Goal: Information Seeking & Learning: Learn about a topic

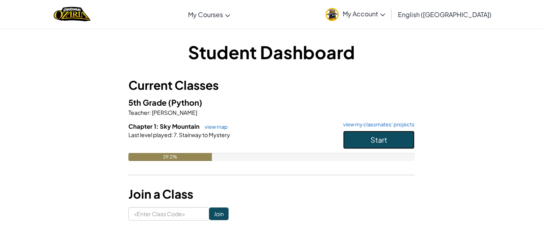
click at [363, 140] on button "Start" at bounding box center [379, 140] width 72 height 18
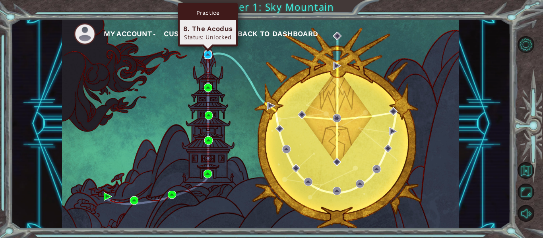
click at [209, 54] on img at bounding box center [208, 54] width 8 height 8
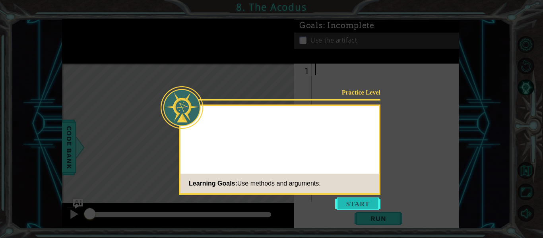
click at [349, 203] on button "Start" at bounding box center [357, 204] width 45 height 13
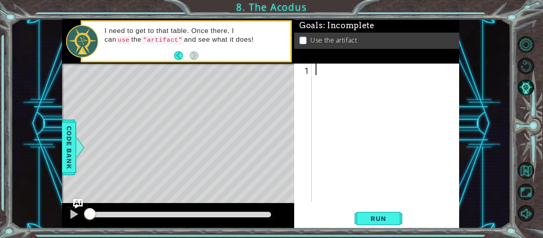
type textarea "a"
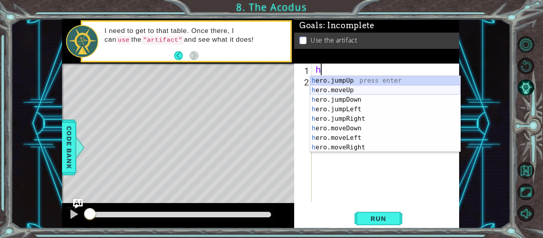
click at [340, 89] on div "h ero.jumpUp press enter h ero.moveUp press enter h ero.jumpDown press enter h …" at bounding box center [385, 123] width 150 height 95
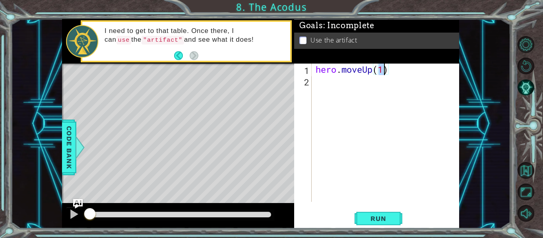
scroll to position [0, 3]
type textarea "hero.moveUp(2)"
click at [344, 84] on div "hero . moveUp ( 2 )" at bounding box center [387, 144] width 147 height 161
type textarea "h"
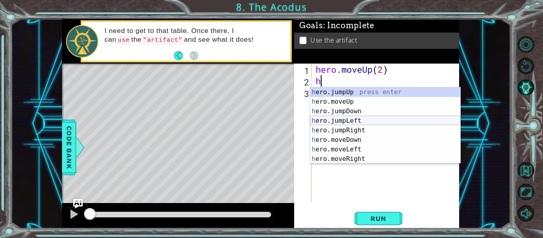
click at [344, 122] on div "h ero.jumpUp press enter h ero.moveUp press enter h ero.jumpDown press enter h …" at bounding box center [385, 134] width 150 height 95
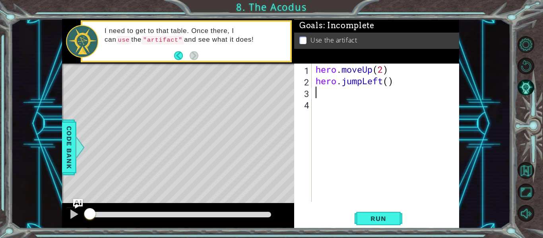
type textarea "h"
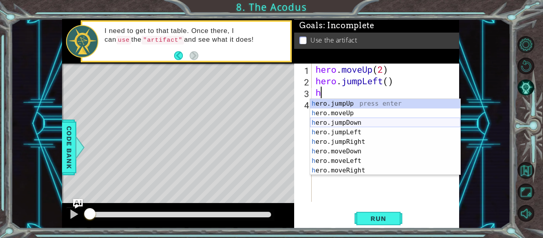
click at [347, 122] on div "h ero.jumpUp press enter h ero.moveUp press enter h ero.jumpDown press enter h …" at bounding box center [385, 146] width 150 height 95
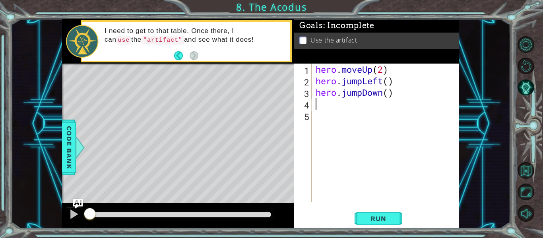
click at [391, 79] on div "hero . moveUp ( 2 ) hero . jumpLeft ( ) hero . jumpDown ( )" at bounding box center [387, 144] width 147 height 161
click at [388, 93] on div "hero . moveUp ( 2 ) hero . jumpLeft ( 1 ) hero . jumpDown ( )" at bounding box center [387, 144] width 147 height 161
type textarea "hero.jumpDown(2)"
click at [327, 106] on div "hero . moveUp ( 2 ) hero . jumpLeft ( 1 ) hero . jumpDown ( 2 )" at bounding box center [387, 144] width 147 height 161
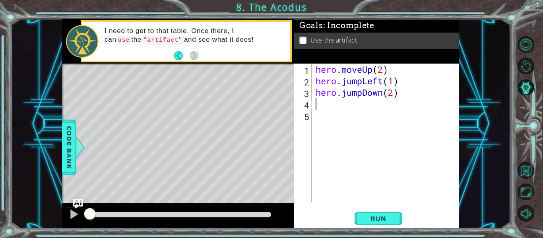
scroll to position [0, 0]
type textarea "h"
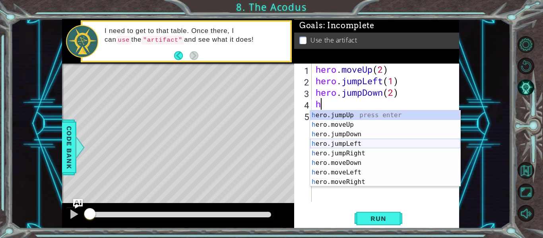
click at [365, 141] on div "h ero.jumpUp press enter h ero.moveUp press enter h ero.jumpDown press enter h …" at bounding box center [385, 157] width 150 height 95
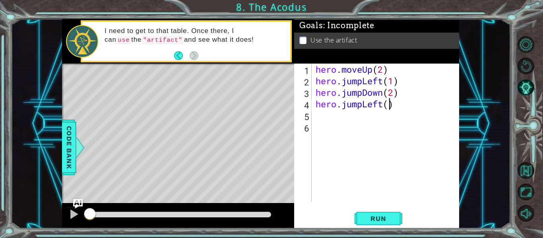
click at [391, 107] on div "hero . moveUp ( 2 ) hero . jumpLeft ( 1 ) hero . jumpDown ( 2 ) hero . jumpLeft…" at bounding box center [387, 144] width 147 height 161
type textarea "hero.jumpLeft(1)"
click at [333, 116] on div "hero . moveUp ( 2 ) hero . jumpLeft ( 1 ) hero . jumpDown ( 2 ) hero . jumpLeft…" at bounding box center [387, 144] width 147 height 161
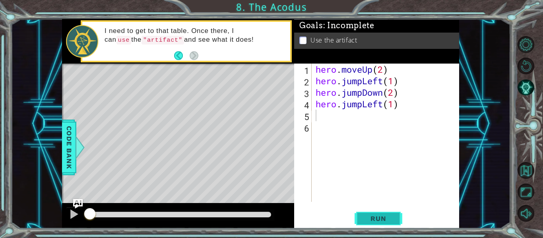
click at [385, 213] on button "Run" at bounding box center [379, 219] width 48 height 16
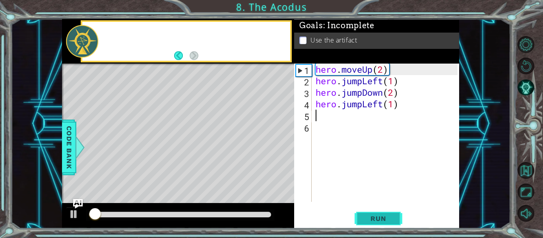
click at [385, 213] on button "Run" at bounding box center [379, 219] width 48 height 16
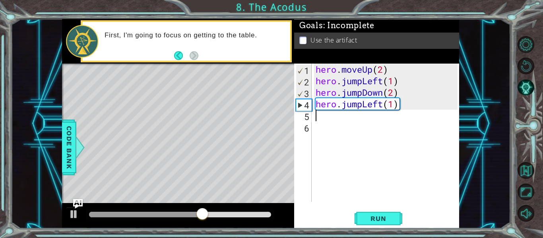
click at [362, 82] on div "hero . moveUp ( 2 ) hero . jumpLeft ( 1 ) hero . jumpDown ( 2 ) hero . jumpLeft…" at bounding box center [387, 144] width 147 height 161
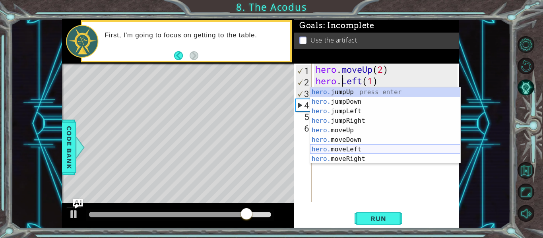
click at [370, 147] on div "hero. jumpUp press enter hero. jumpDown press enter hero. jumpLeft press enter …" at bounding box center [385, 134] width 150 height 95
type textarea "hero.moveLeft(1)(1)"
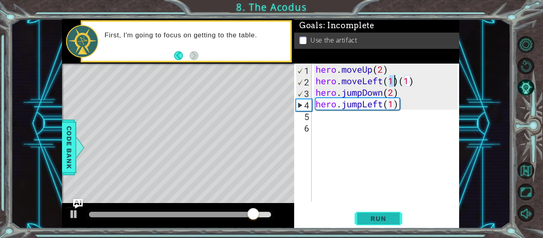
click at [374, 211] on button "Run" at bounding box center [379, 219] width 48 height 16
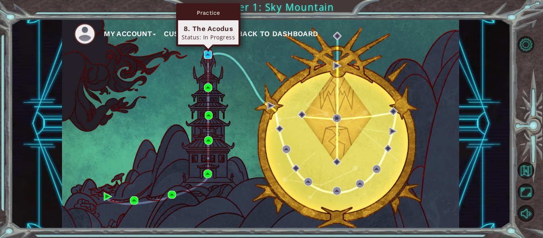
click at [205, 58] on img at bounding box center [208, 54] width 8 height 8
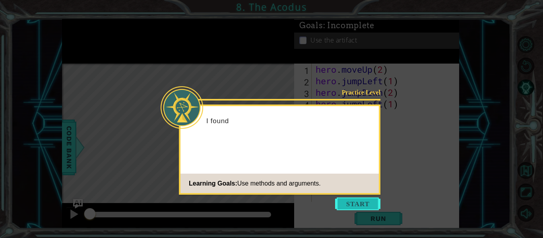
click at [366, 207] on button "Start" at bounding box center [357, 204] width 45 height 13
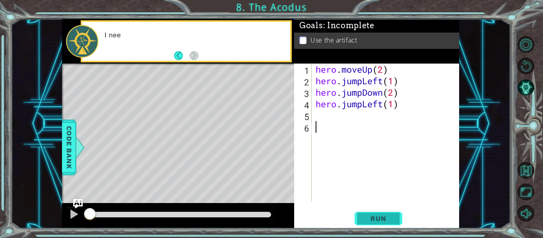
click at [373, 216] on span "Run" at bounding box center [377, 219] width 31 height 8
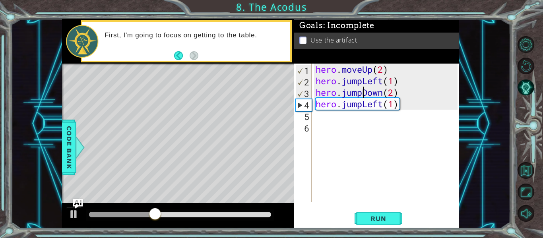
click at [362, 96] on div "hero . moveUp ( 2 ) hero . jumpLeft ( 1 ) hero . jumpDown ( 2 ) hero . jumpLeft…" at bounding box center [387, 144] width 147 height 161
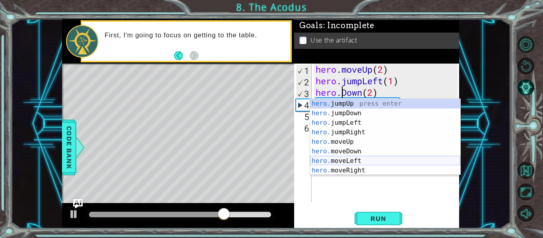
scroll to position [10, 0]
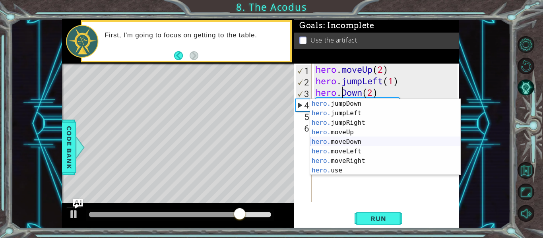
click at [361, 141] on div "hero. jumpDown press enter hero. jumpLeft press enter hero. jumpRight press ent…" at bounding box center [385, 146] width 150 height 95
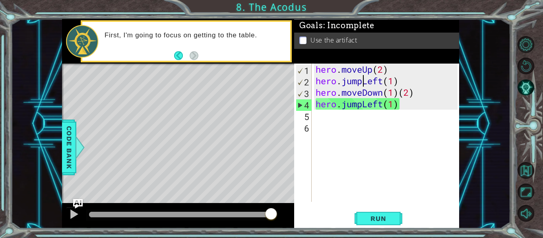
click at [362, 80] on div "hero . moveUp ( 2 ) hero . jumpLeft ( 1 ) hero . moveDown ( 1 ) ( 2 ) hero . ju…" at bounding box center [387, 144] width 147 height 161
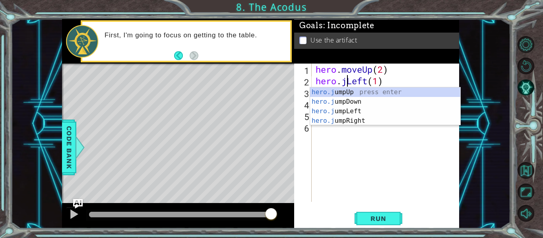
scroll to position [0, 0]
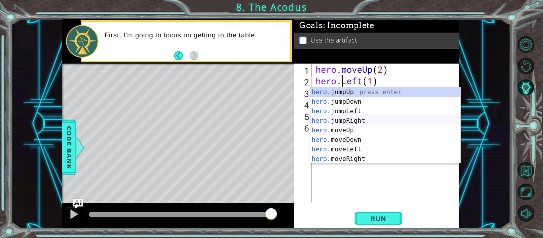
click at [362, 122] on div "hero. jumpUp press enter hero. jumpDown press enter hero. jumpLeft press enter …" at bounding box center [385, 134] width 150 height 95
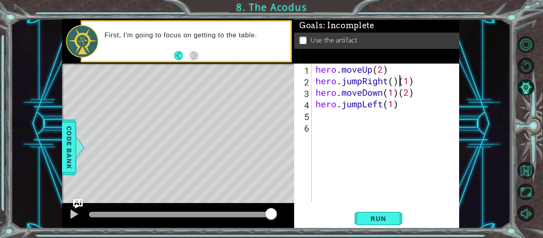
click at [361, 81] on div "hero . moveUp ( 2 ) hero . jumpRight ( ) ( 1 ) hero . moveDown ( 1 ) ( 2 ) hero…" at bounding box center [387, 144] width 147 height 161
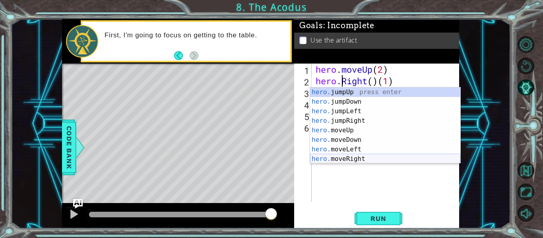
click at [369, 156] on div "hero. jumpUp press enter hero. jumpDown press enter hero. jumpLeft press enter …" at bounding box center [385, 134] width 150 height 95
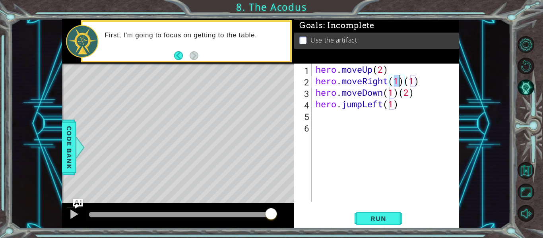
click at [419, 84] on div "hero . moveUp ( 2 ) hero . moveRight ( 1 ) ( 1 ) hero . moveDown ( 1 ) ( 2 ) he…" at bounding box center [387, 144] width 147 height 161
type textarea "hero.moveRight(1)"
click at [341, 124] on div "hero . moveUp ( 2 ) hero . moveRight ( 1 ) hero . moveDown ( 1 ) ( 2 ) hero . j…" at bounding box center [387, 144] width 147 height 161
click at [330, 116] on div "hero . moveUp ( 2 ) hero . moveRight ( 1 ) hero . moveDown ( 1 ) ( 2 ) hero . j…" at bounding box center [387, 144] width 147 height 161
click at [382, 219] on span "Run" at bounding box center [377, 219] width 31 height 8
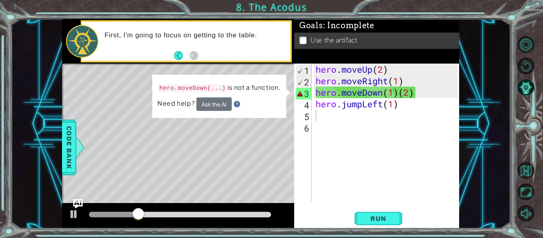
click at [416, 62] on div "Goals : Incomplete Use the artifact" at bounding box center [376, 41] width 165 height 45
click at [415, 71] on div "hero . moveUp ( 2 ) hero . moveRight ( 1 ) hero . moveDown ( 1 ) ( 2 ) hero . j…" at bounding box center [387, 144] width 147 height 161
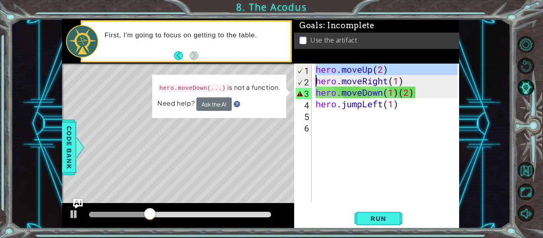
click at [415, 71] on div "hero . moveUp ( 2 ) hero . moveRight ( 1 ) hero . moveDown ( 1 ) ( 2 ) hero . j…" at bounding box center [387, 144] width 147 height 161
click at [415, 71] on div "hero . moveUp ( 2 ) hero . moveRight ( 1 ) hero . moveDown ( 1 ) ( 2 ) hero . j…" at bounding box center [385, 133] width 143 height 138
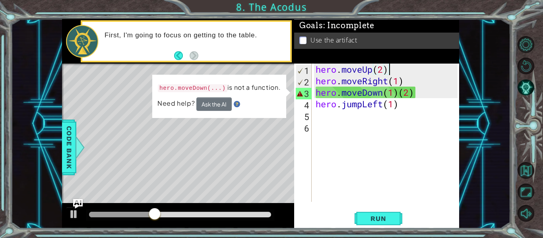
click at [414, 72] on div "hero . moveUp ( 2 ) hero . moveRight ( 1 ) hero . moveDown ( 1 ) ( 2 ) hero . j…" at bounding box center [387, 144] width 147 height 161
click at [413, 75] on div "hero . moveUp ( 2 ) hero . moveRight ( 1 ) hero . moveDown ( 1 ) ( 2 ) hero . j…" at bounding box center [385, 133] width 143 height 138
click at [413, 74] on div "hero . moveUp ( 2 ) hero . moveRight ( 1 ) hero . moveDown ( 1 ) ( 2 ) hero . j…" at bounding box center [387, 144] width 147 height 161
click at [396, 93] on div "hero . moveUp ( 2 ) hero . moveRight ( 1 ) hero . moveDown ( 1 ) ( 2 ) hero . j…" at bounding box center [387, 144] width 147 height 161
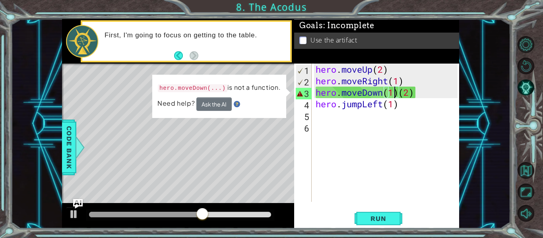
click at [399, 95] on div "hero . moveUp ( 2 ) hero . moveRight ( 1 ) hero . moveDown ( 1 ) ( 2 ) hero . j…" at bounding box center [387, 144] width 147 height 161
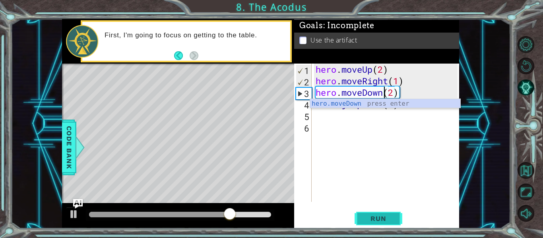
click at [376, 218] on span "Run" at bounding box center [377, 219] width 31 height 8
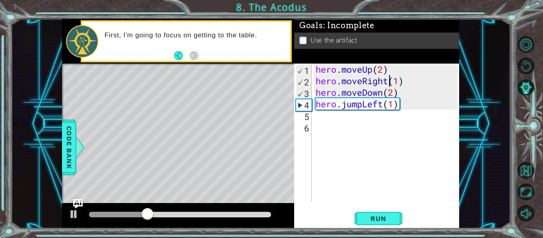
click at [390, 80] on div "hero . moveUp ( 2 ) hero . moveRight ( 1 ) hero . moveDown ( 2 ) hero . jumpLef…" at bounding box center [387, 144] width 147 height 161
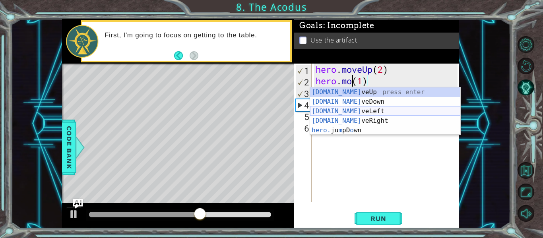
click at [385, 111] on div "[DOMAIN_NAME] veUp press enter [DOMAIN_NAME] veDown press enter [DOMAIN_NAME] v…" at bounding box center [385, 120] width 150 height 67
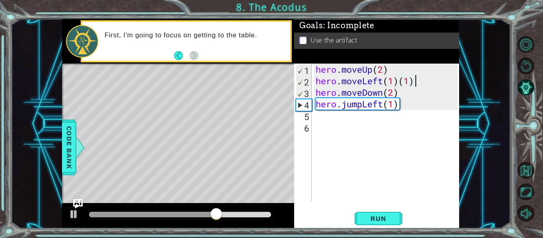
click at [426, 78] on div "hero . moveUp ( 2 ) hero . moveLeft ( 1 ) ( 1 ) hero . moveDown ( 2 ) hero . ju…" at bounding box center [387, 144] width 147 height 161
type textarea "hero.moveLeft(1)"
click at [373, 219] on span "Run" at bounding box center [377, 219] width 31 height 8
click at [334, 116] on div "hero . moveUp ( 2 ) hero . moveLeft ( 1 ) hero . moveDown ( 2 ) hero . jumpLeft…" at bounding box center [387, 144] width 147 height 161
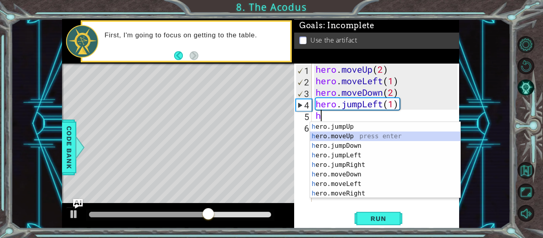
click at [350, 135] on div "h ero.jumpUp press enter h ero.moveUp press enter h ero.jumpDown press enter h …" at bounding box center [385, 169] width 150 height 95
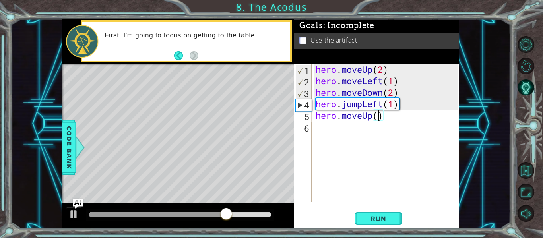
type textarea "hero.moveUp(2)"
click at [323, 134] on div "hero . moveUp ( 2 ) hero . moveLeft ( 1 ) hero . moveDown ( 2 ) hero . jumpLeft…" at bounding box center [387, 144] width 147 height 161
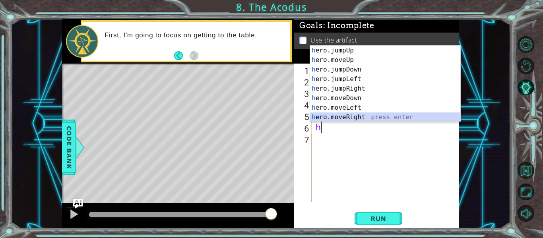
click at [366, 117] on div "h ero.jumpUp press enter h ero.moveUp press enter h ero.jumpDown press enter h …" at bounding box center [385, 93] width 150 height 95
type textarea "hero.moveRight(1)"
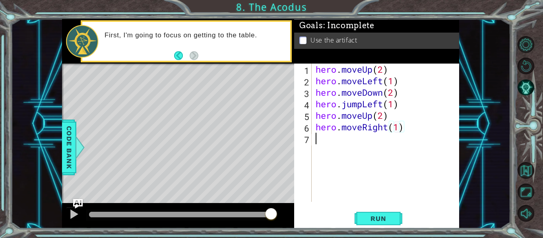
click at [373, 136] on div "hero . moveUp ( 2 ) hero . moveLeft ( 1 ) hero . moveDown ( 2 ) hero . jumpLeft…" at bounding box center [387, 144] width 147 height 161
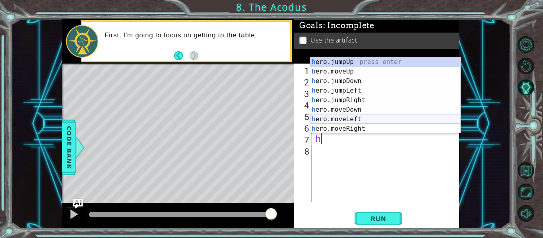
scroll to position [19, 0]
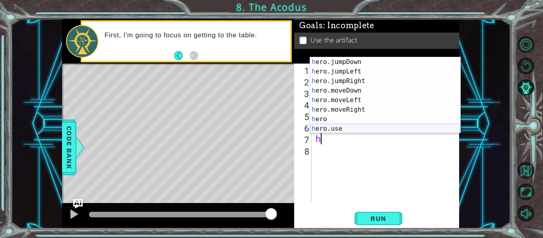
click at [353, 126] on div "h ero.jumpDown press enter h ero.jumpLeft press enter h ero.jumpRight press ent…" at bounding box center [385, 104] width 150 height 95
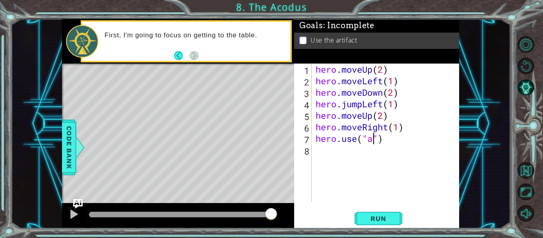
scroll to position [0, 3]
type textarea "hero.use("artifact")"
type textarea "\"
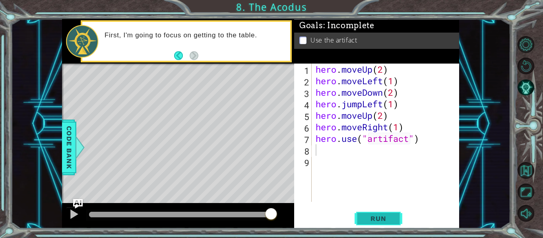
click at [392, 214] on button "Run" at bounding box center [379, 219] width 48 height 16
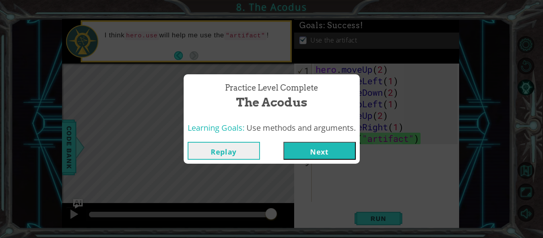
click at [312, 149] on button "Next" at bounding box center [319, 151] width 72 height 18
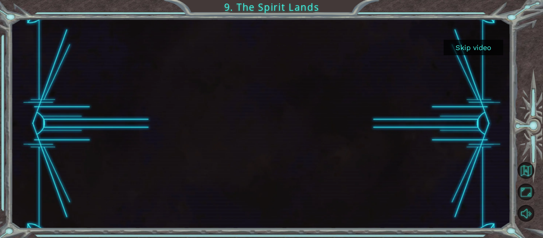
click at [473, 48] on button "Skip video" at bounding box center [474, 48] width 60 height 16
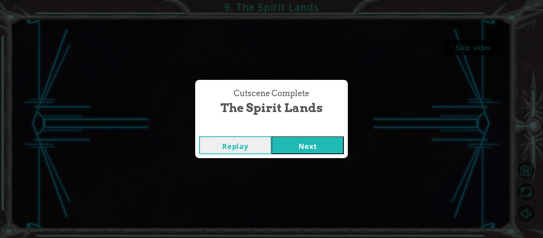
click at [313, 140] on button "Next" at bounding box center [307, 145] width 72 height 18
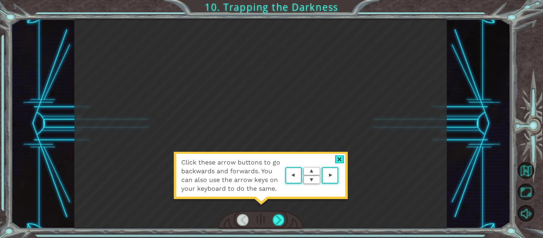
click at [286, 217] on div at bounding box center [261, 220] width 86 height 19
click at [281, 218] on div at bounding box center [279, 219] width 12 height 11
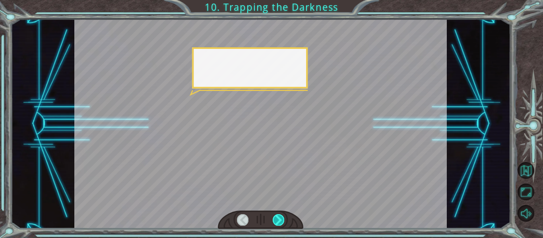
click at [281, 218] on div at bounding box center [279, 219] width 12 height 11
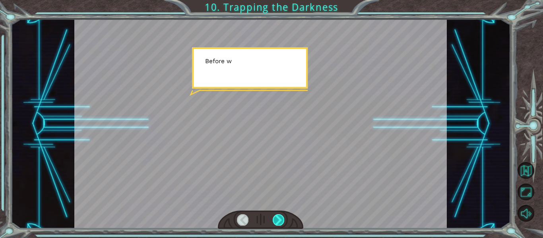
click at [281, 218] on div at bounding box center [279, 219] width 12 height 11
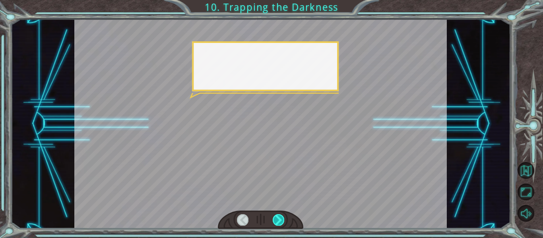
click at [281, 218] on div at bounding box center [279, 219] width 12 height 11
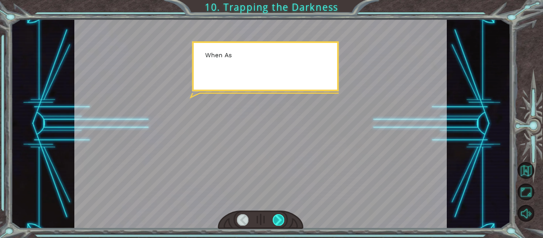
click at [281, 218] on div at bounding box center [279, 219] width 12 height 11
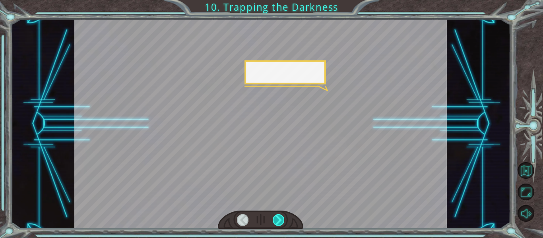
click at [281, 218] on div at bounding box center [279, 219] width 12 height 11
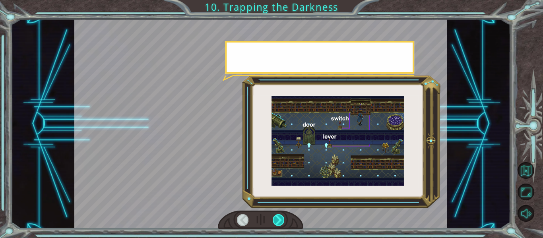
click at [281, 218] on div at bounding box center [279, 219] width 12 height 11
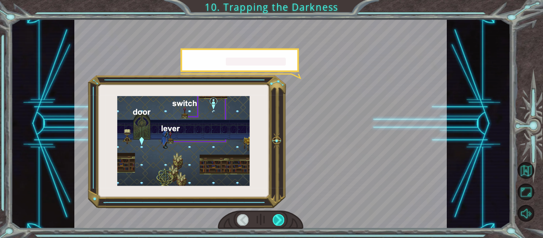
click at [281, 218] on div at bounding box center [279, 219] width 12 height 11
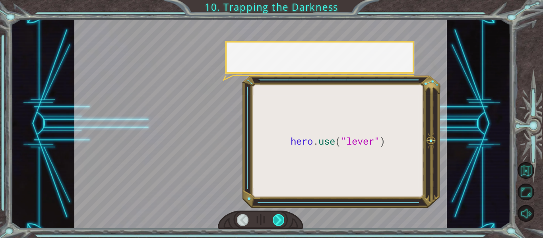
click at [281, 218] on div at bounding box center [279, 219] width 12 height 11
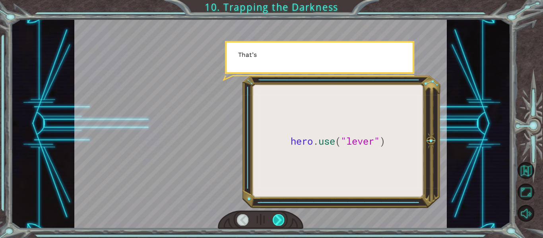
click at [281, 218] on div at bounding box center [279, 219] width 12 height 11
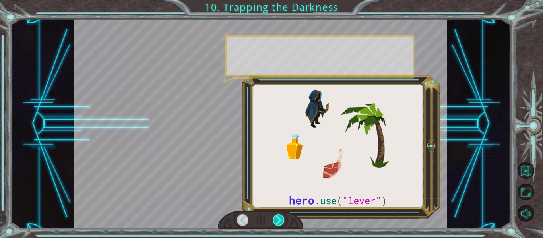
click at [281, 218] on div at bounding box center [279, 219] width 12 height 11
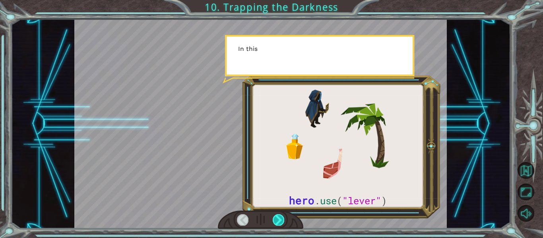
click at [281, 218] on div at bounding box center [279, 219] width 12 height 11
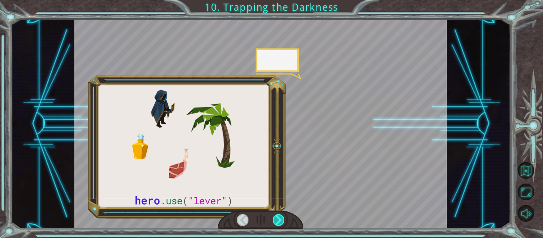
click at [281, 218] on div at bounding box center [279, 219] width 12 height 11
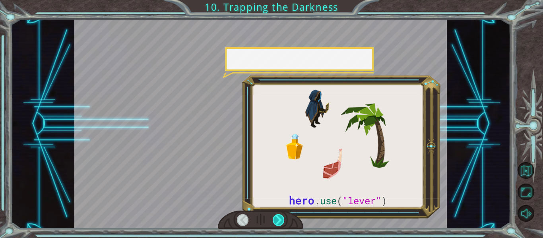
click at [281, 218] on div at bounding box center [279, 219] width 12 height 11
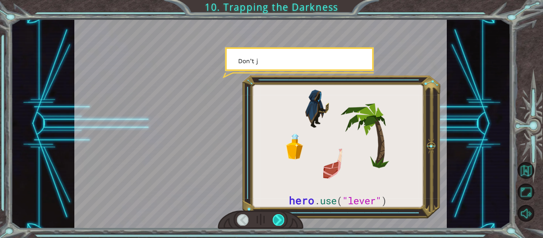
click at [281, 218] on div at bounding box center [279, 219] width 12 height 11
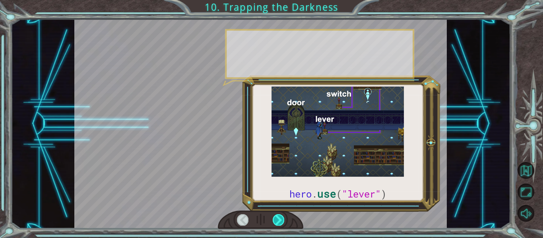
click at [281, 218] on div at bounding box center [279, 219] width 12 height 11
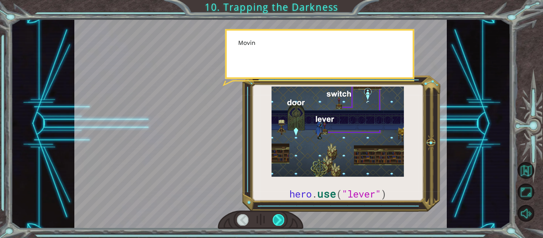
click at [281, 218] on div at bounding box center [279, 219] width 12 height 11
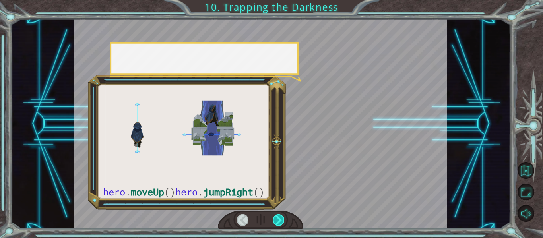
click at [281, 218] on div at bounding box center [279, 219] width 12 height 11
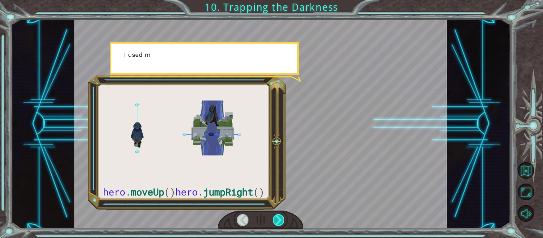
click at [281, 218] on div at bounding box center [279, 219] width 12 height 11
